Goal: Task Accomplishment & Management: Use online tool/utility

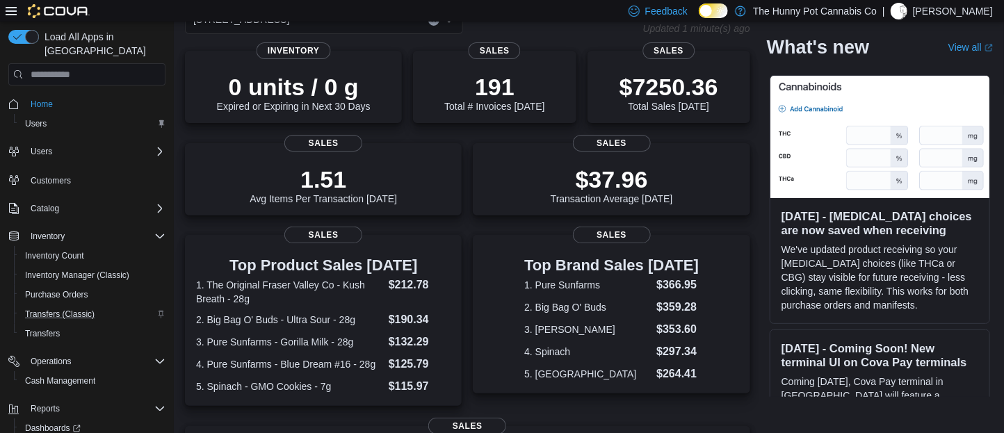
scroll to position [87, 0]
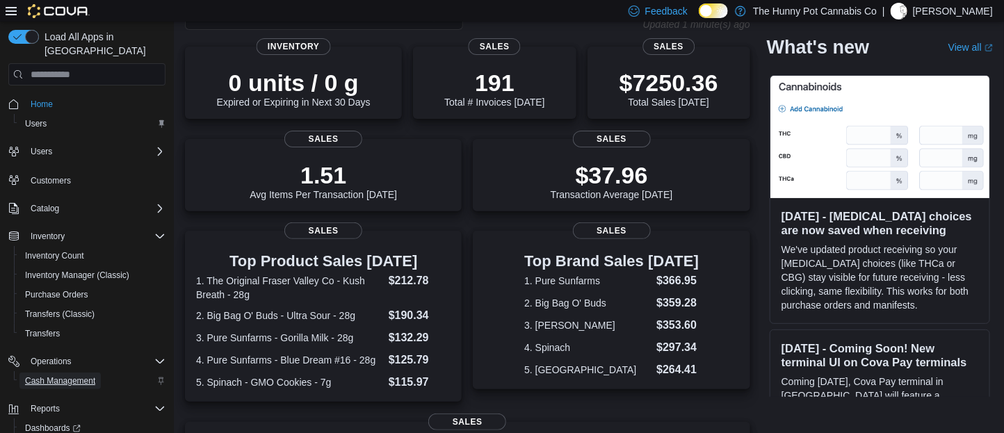
click at [67, 376] on span "Cash Management" at bounding box center [60, 381] width 70 height 11
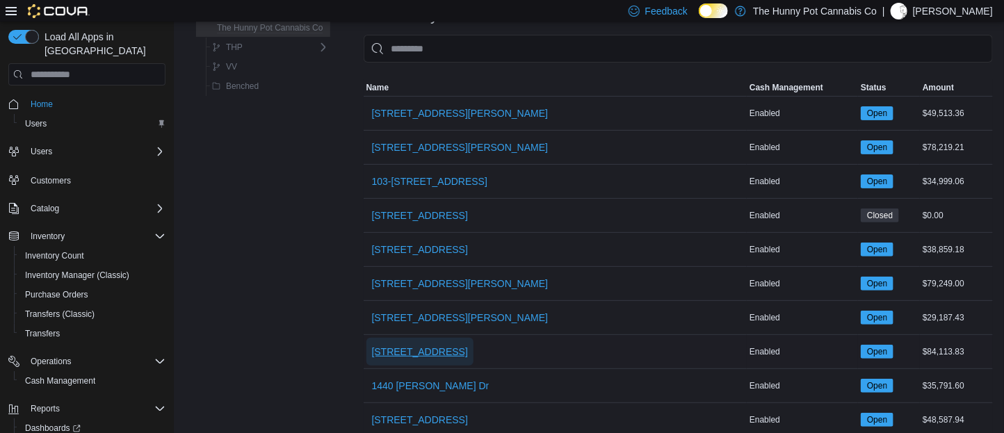
click at [421, 358] on span "[STREET_ADDRESS]" at bounding box center [420, 352] width 96 height 28
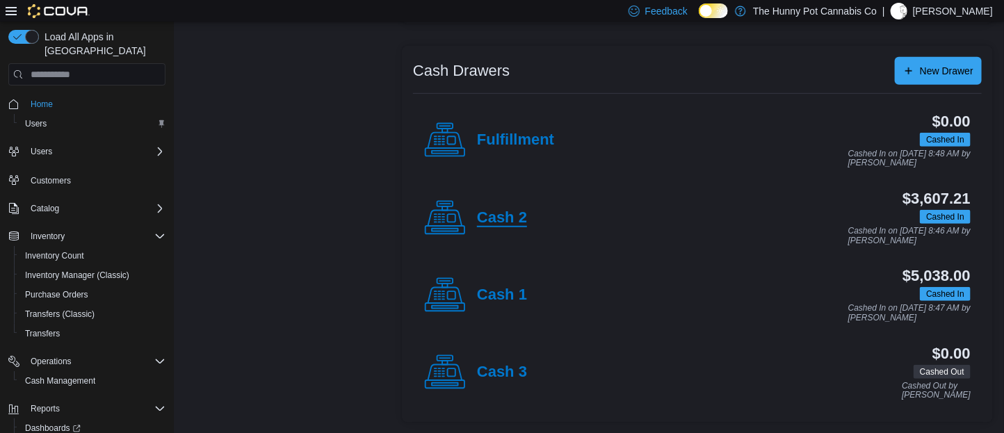
click at [495, 224] on h4 "Cash 2" at bounding box center [502, 218] width 50 height 18
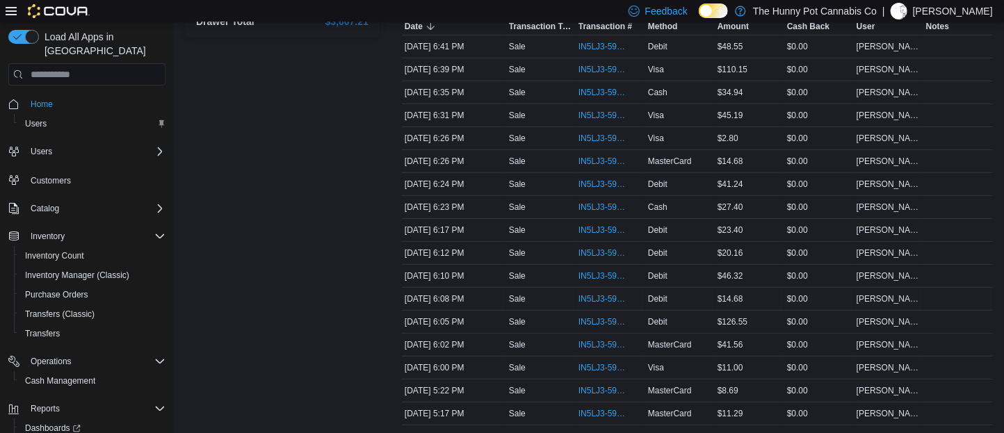
scroll to position [264, 0]
click at [592, 375] on span "IN5LJ3-5963091" at bounding box center [611, 366] width 64 height 17
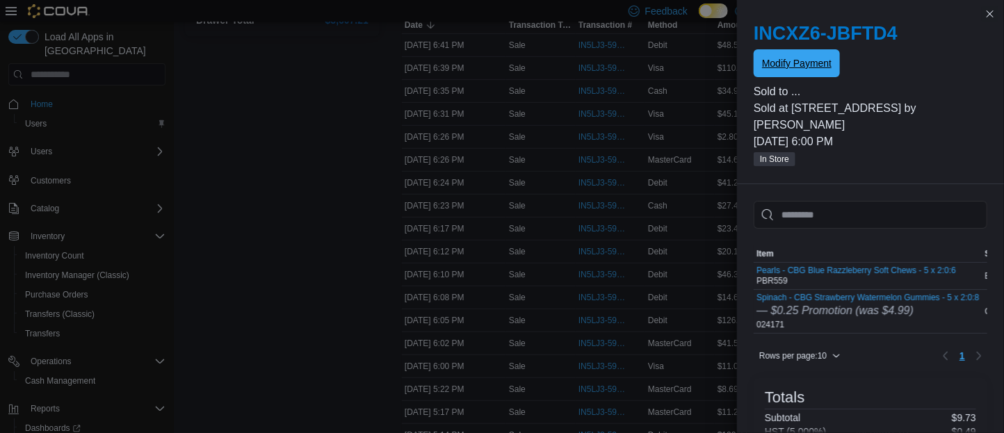
click at [792, 65] on span "Modify Payment" at bounding box center [797, 63] width 70 height 14
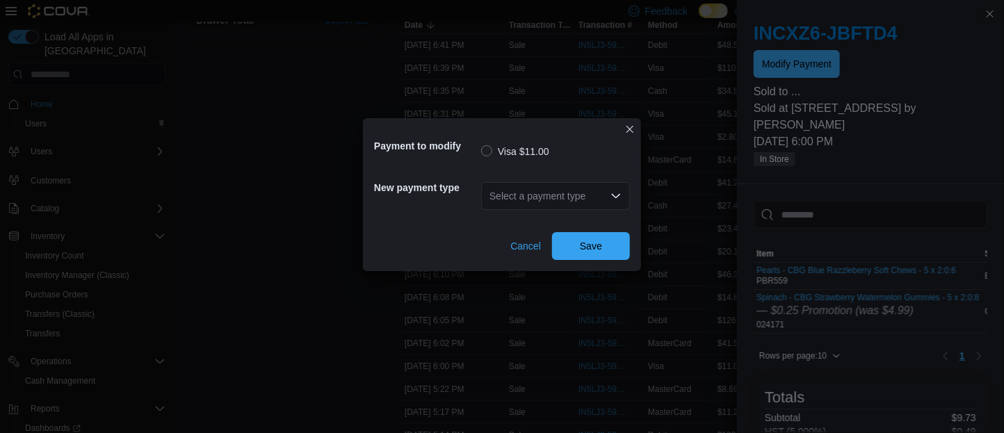
click at [573, 190] on div "Select a payment type" at bounding box center [555, 196] width 149 height 28
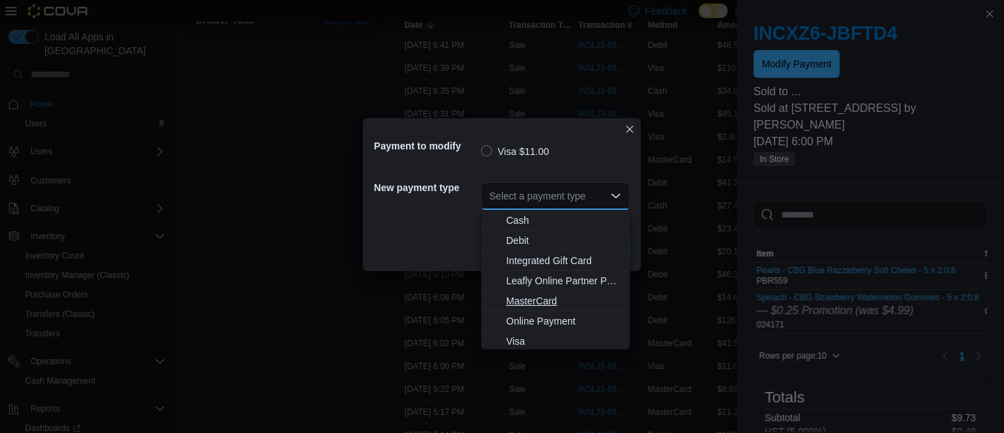
click at [540, 304] on span "MasterCard" at bounding box center [563, 301] width 115 height 14
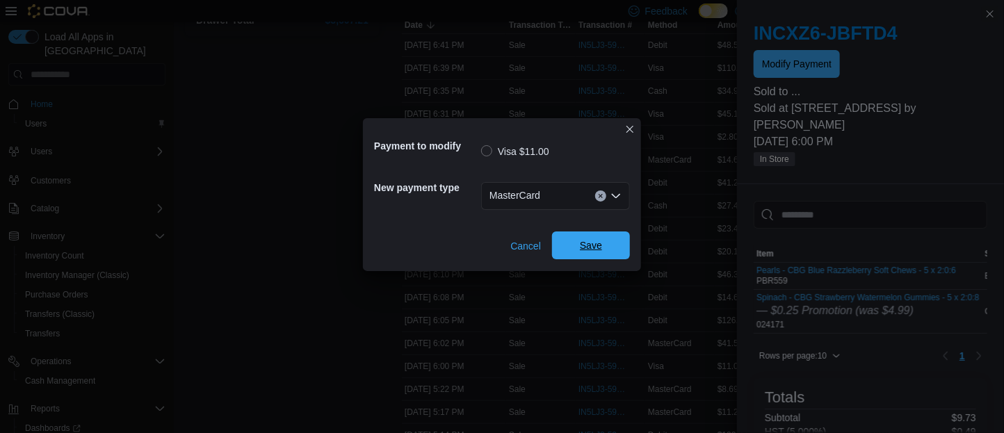
click at [594, 243] on span "Save" at bounding box center [591, 246] width 22 height 14
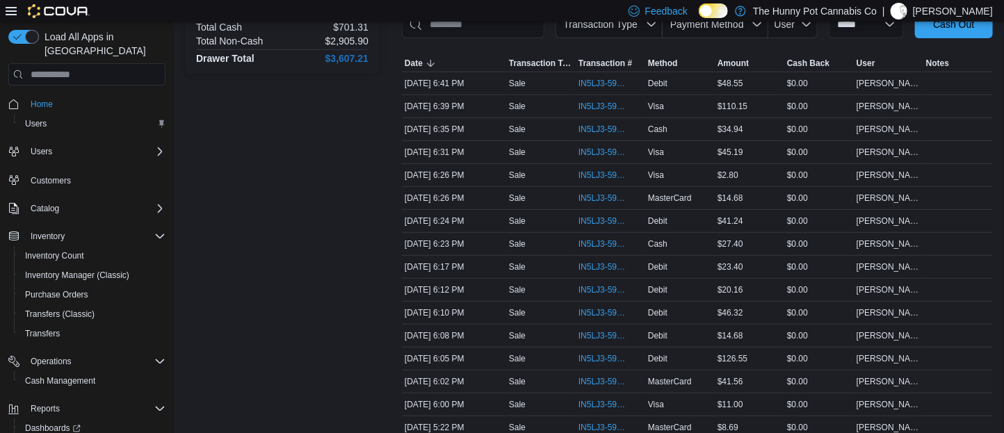
scroll to position [214, 0]
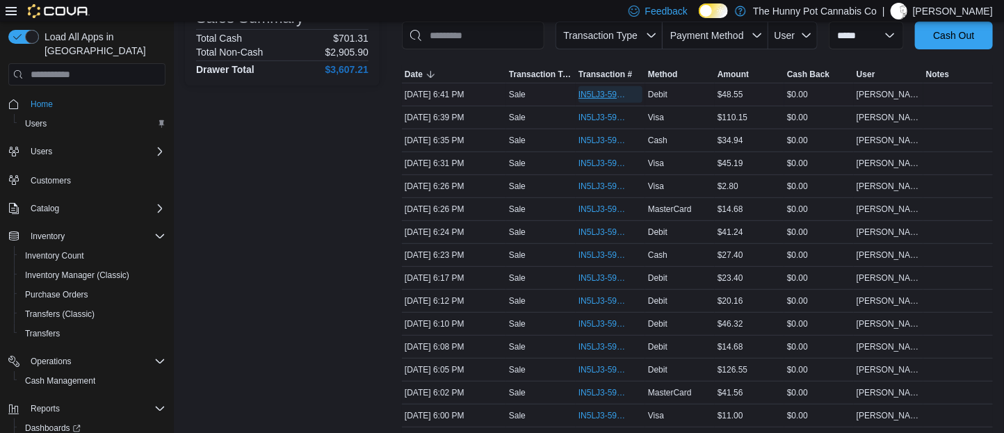
click at [595, 100] on span "IN5LJ3-5963574" at bounding box center [604, 94] width 50 height 11
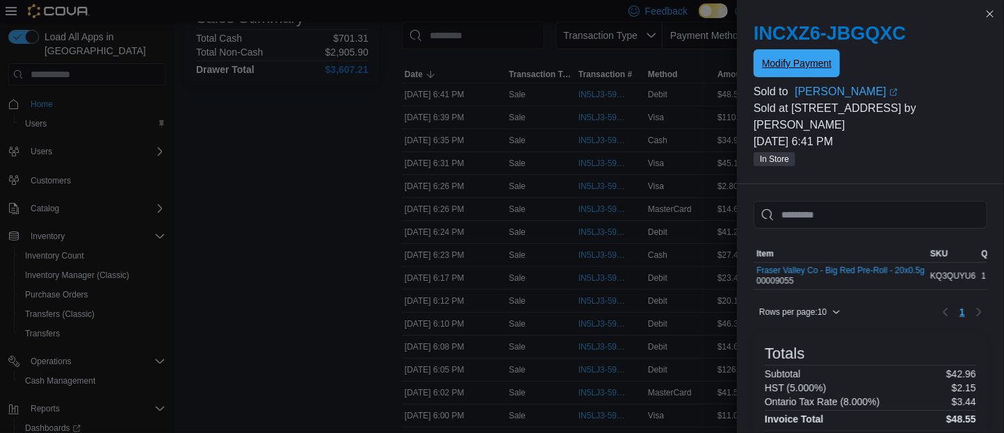
click at [783, 66] on span "Modify Payment" at bounding box center [797, 63] width 70 height 14
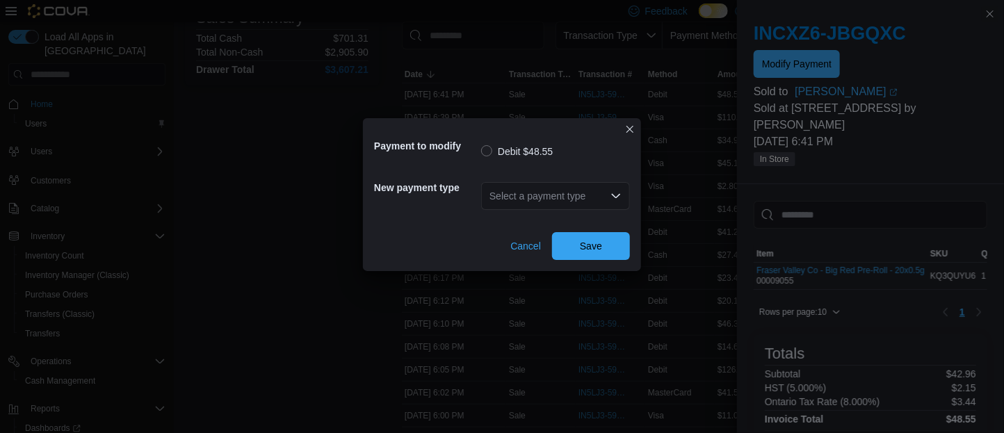
click at [609, 192] on div "Select a payment type" at bounding box center [555, 196] width 149 height 28
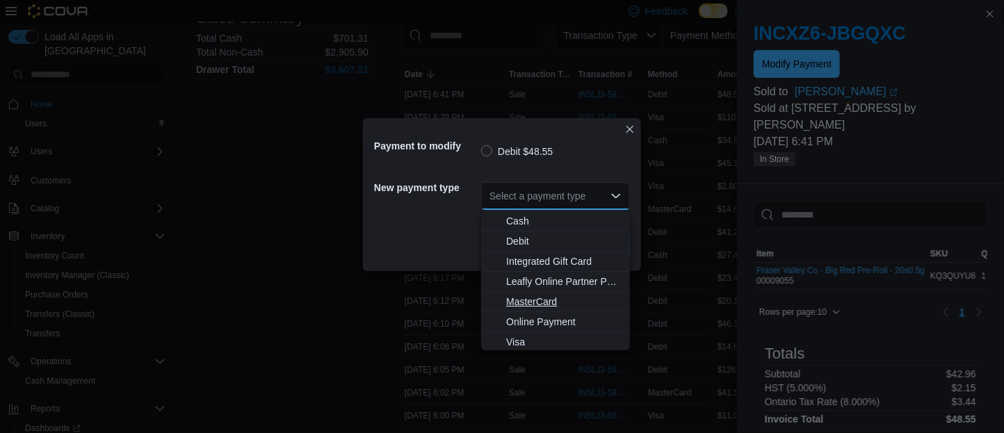
click at [533, 301] on span "MasterCard" at bounding box center [563, 302] width 115 height 14
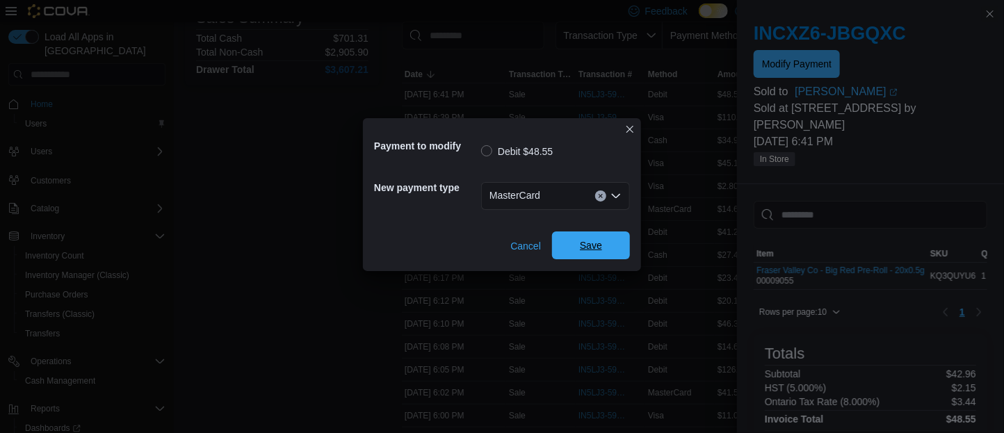
click at [597, 245] on span "Save" at bounding box center [591, 246] width 22 height 14
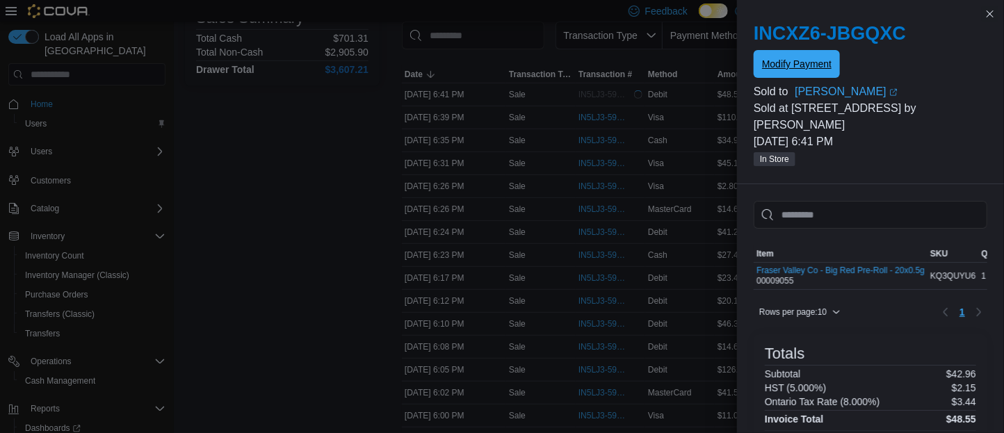
scroll to position [0, 0]
